Goal: Information Seeking & Learning: Learn about a topic

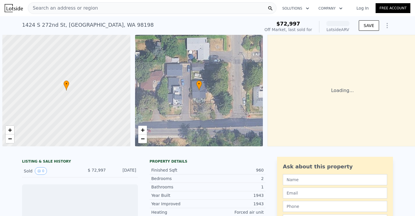
scroll to position [0, 2]
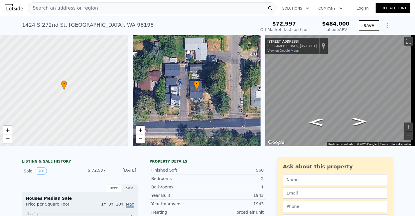
click at [64, 94] on div at bounding box center [64, 91] width 154 height 134
click at [7, 131] on span "+" at bounding box center [8, 129] width 4 height 7
click at [7, 129] on span "+" at bounding box center [8, 129] width 4 height 7
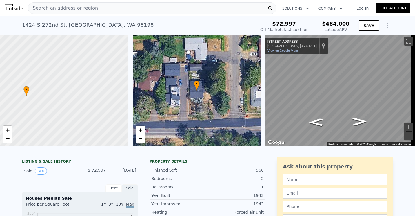
drag, startPoint x: 84, startPoint y: 73, endPoint x: 55, endPoint y: 79, distance: 28.9
click at [55, 79] on div at bounding box center [64, 91] width 154 height 134
drag, startPoint x: 53, startPoint y: 89, endPoint x: 81, endPoint y: 89, distance: 28.1
click at [81, 89] on div at bounding box center [64, 91] width 154 height 134
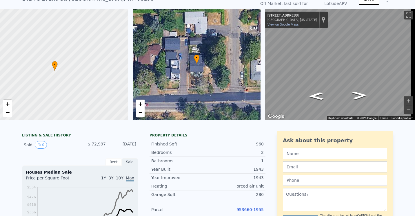
scroll to position [0, 0]
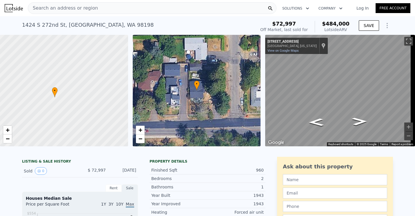
click at [62, 8] on span "Search an address or region" at bounding box center [63, 8] width 70 height 7
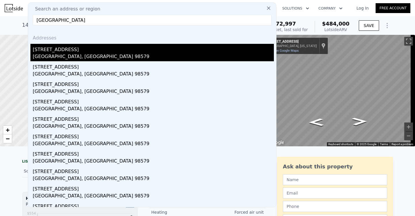
type input "[GEOGRAPHIC_DATA]"
click at [58, 55] on div "[GEOGRAPHIC_DATA], [GEOGRAPHIC_DATA] 98579" at bounding box center [153, 57] width 241 height 8
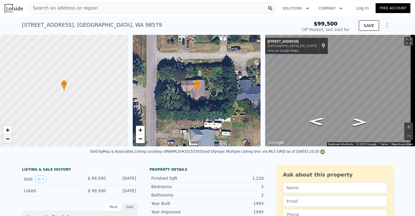
click at [7, 139] on span "−" at bounding box center [8, 138] width 4 height 7
click at [7, 141] on span "−" at bounding box center [8, 138] width 4 height 7
click at [10, 132] on link "+" at bounding box center [7, 130] width 9 height 9
click at [7, 129] on span "+" at bounding box center [8, 129] width 4 height 7
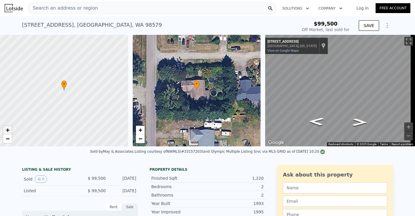
click at [7, 129] on span "+" at bounding box center [8, 129] width 4 height 7
click at [11, 141] on link "−" at bounding box center [7, 138] width 9 height 9
click at [12, 141] on div at bounding box center [64, 91] width 154 height 134
click at [9, 142] on link "−" at bounding box center [7, 138] width 9 height 9
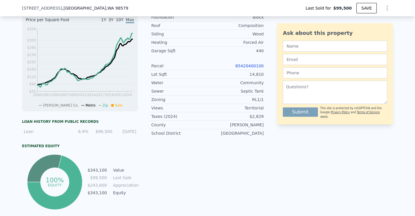
scroll to position [27, 0]
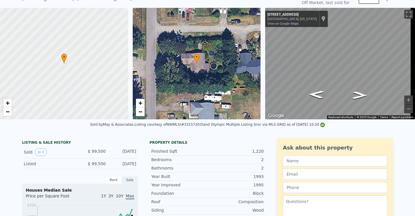
type input "$ 448,000"
type input "$ 309,491"
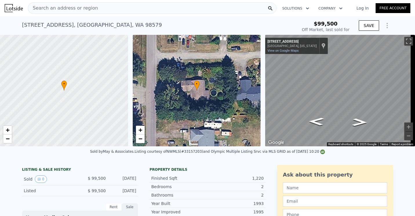
click at [69, 9] on span "Search an address or region" at bounding box center [63, 8] width 70 height 7
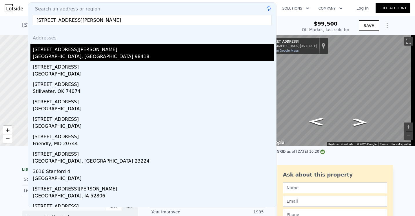
type input "[STREET_ADDRESS][PERSON_NAME]"
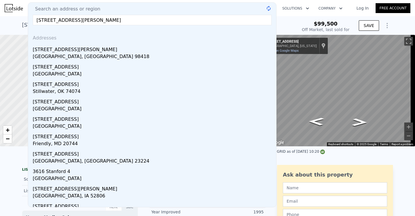
click at [60, 55] on div "[GEOGRAPHIC_DATA], [GEOGRAPHIC_DATA] 98418" at bounding box center [153, 57] width 241 height 8
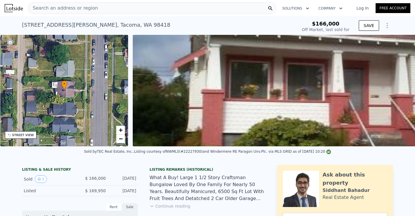
scroll to position [0, 2]
